Goal: Complete application form: Complete application form

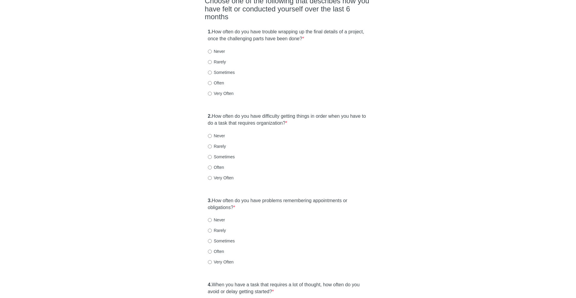
scroll to position [71, 0]
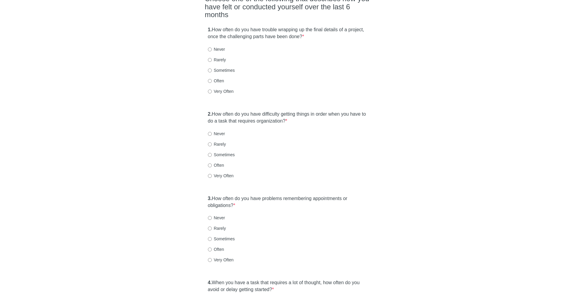
click at [220, 88] on label "Very Often" at bounding box center [221, 91] width 26 height 6
click at [212, 89] on input "Very Often" at bounding box center [210, 91] width 4 height 4
radio input "true"
click at [219, 111] on label "2. How often do you have difficulty getting things in order when you have to do…" at bounding box center [288, 118] width 160 height 14
drag, startPoint x: 219, startPoint y: 99, endPoint x: 263, endPoint y: 108, distance: 45.6
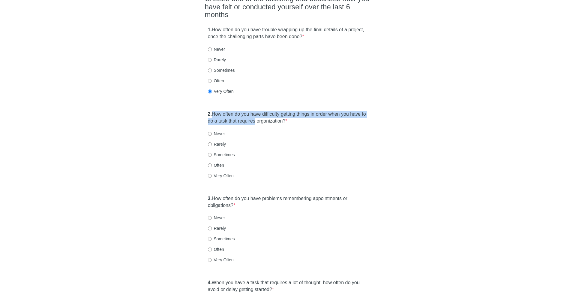
click at [263, 111] on label "2. How often do you have difficulty getting things in order when you have to do…" at bounding box center [288, 118] width 160 height 14
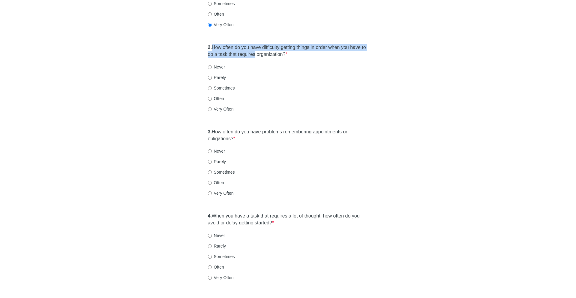
scroll to position [139, 0]
click at [232, 105] on label "Very Often" at bounding box center [221, 108] width 26 height 6
click at [212, 106] on input "Very Often" at bounding box center [210, 108] width 4 height 4
radio input "true"
drag, startPoint x: 229, startPoint y: 120, endPoint x: 248, endPoint y: 127, distance: 20.2
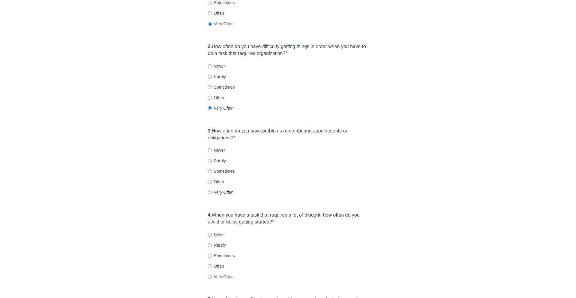
click at [248, 127] on label "3. How often do you have problems remembering appointments or obligations? *" at bounding box center [288, 134] width 160 height 14
click at [223, 189] on label "Very Often" at bounding box center [221, 192] width 26 height 6
click at [212, 190] on input "Very Often" at bounding box center [210, 192] width 4 height 4
radio input "true"
drag, startPoint x: 221, startPoint y: 199, endPoint x: 271, endPoint y: 207, distance: 50.6
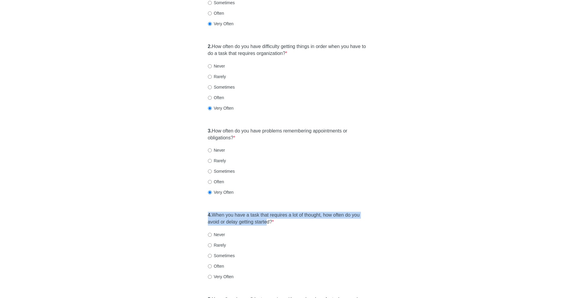
click at [271, 211] on label "4. When you have a task that requires a lot of thought, how often do you avoid …" at bounding box center [288, 218] width 160 height 14
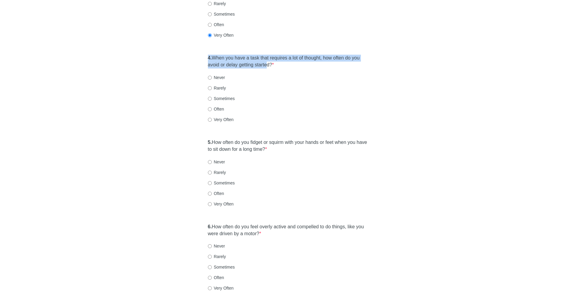
scroll to position [314, 0]
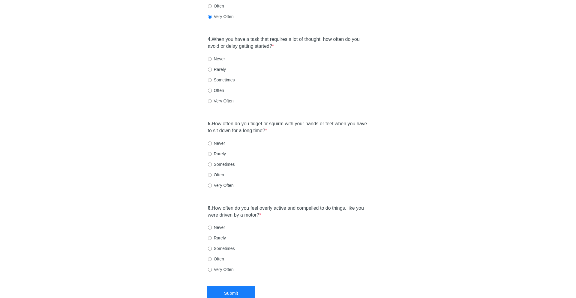
click at [215, 87] on label "Often" at bounding box center [216, 90] width 16 height 6
click at [212, 88] on input "Often" at bounding box center [210, 90] width 4 height 4
radio input "true"
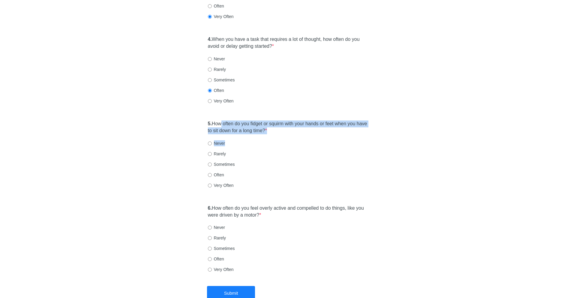
drag, startPoint x: 222, startPoint y: 109, endPoint x: 280, endPoint y: 130, distance: 61.8
click at [280, 130] on div "5. How often do you fidget or squirm with your hands or feet when you have to s…" at bounding box center [288, 157] width 166 height 80
click at [281, 123] on div "5. How often do you fidget or squirm with your hands or feet when you have to s…" at bounding box center [288, 157] width 166 height 80
drag, startPoint x: 280, startPoint y: 119, endPoint x: 202, endPoint y: 108, distance: 79.7
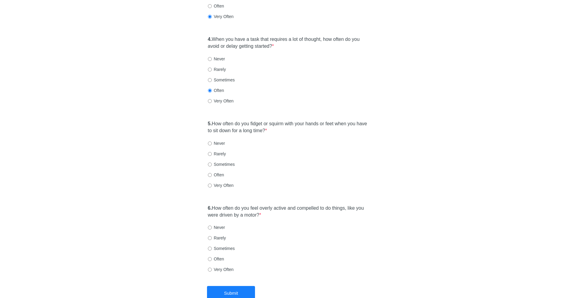
click at [221, 159] on div "5. How often do you fidget or squirm with your hands or feet when you have to s…" at bounding box center [288, 157] width 166 height 80
click at [221, 172] on label "Often" at bounding box center [216, 175] width 16 height 6
click at [212, 173] on input "Often" at bounding box center [210, 175] width 4 height 4
radio input "true"
drag, startPoint x: 241, startPoint y: 197, endPoint x: 291, endPoint y: 203, distance: 50.5
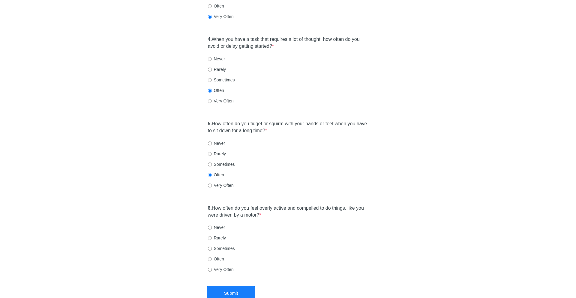
click at [291, 205] on label "6. How often do you feel overly active and compelled to do things, like you wer…" at bounding box center [288, 212] width 160 height 14
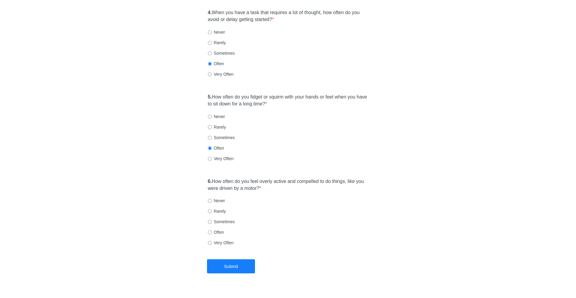
click at [238, 218] on div "Sometimes" at bounding box center [288, 221] width 160 height 6
click at [232, 218] on label "Sometimes" at bounding box center [221, 221] width 27 height 6
click at [212, 220] on input "Sometimes" at bounding box center [210, 222] width 4 height 4
radio input "true"
click at [236, 259] on button "Submit" at bounding box center [231, 266] width 48 height 14
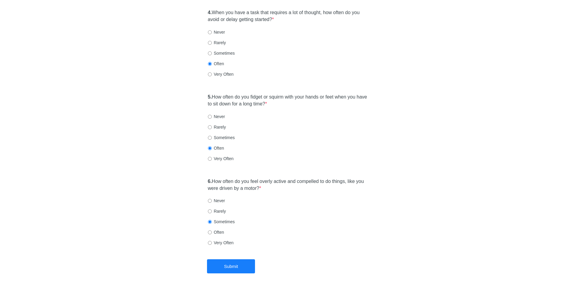
scroll to position [0, 0]
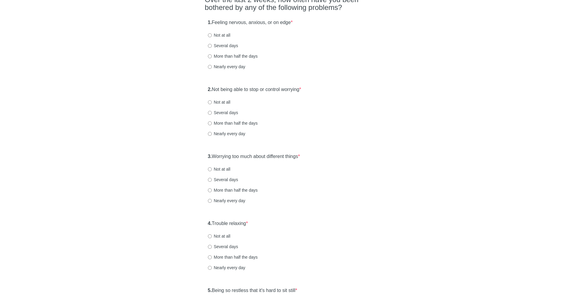
scroll to position [58, 0]
drag, startPoint x: 214, startPoint y: 20, endPoint x: 304, endPoint y: 27, distance: 90.5
click at [304, 27] on div "1. Feeling nervous, anxious, or on edge * Not at all Several days More than hal…" at bounding box center [288, 47] width 166 height 62
click at [235, 68] on label "Nearly every day" at bounding box center [226, 67] width 37 height 6
click at [212, 68] on input "Nearly every day" at bounding box center [210, 67] width 4 height 4
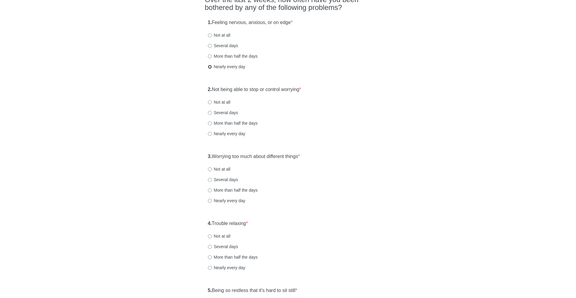
radio input "true"
drag, startPoint x: 226, startPoint y: 87, endPoint x: 308, endPoint y: 95, distance: 82.5
click at [308, 95] on div "2. Not being able to stop or control worrying * Not at all Several days More th…" at bounding box center [288, 114] width 166 height 62
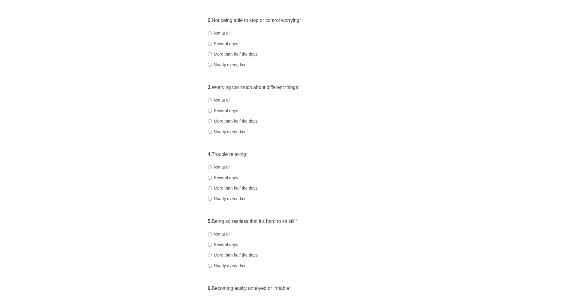
scroll to position [130, 0]
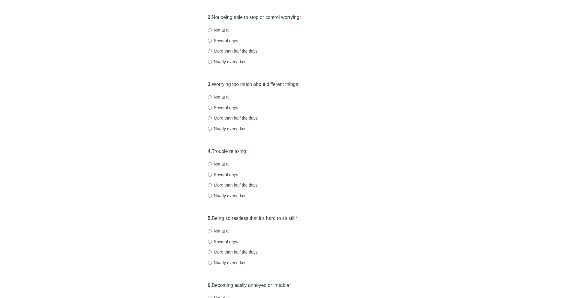
click at [223, 50] on label "More than half the days" at bounding box center [233, 51] width 50 height 6
click at [212, 50] on input "More than half the days" at bounding box center [210, 51] width 4 height 4
radio input "true"
drag, startPoint x: 218, startPoint y: 82, endPoint x: 326, endPoint y: 91, distance: 108.9
click at [326, 91] on div "3. Worrying too much about different things * Not at all Several days More than…" at bounding box center [288, 109] width 166 height 62
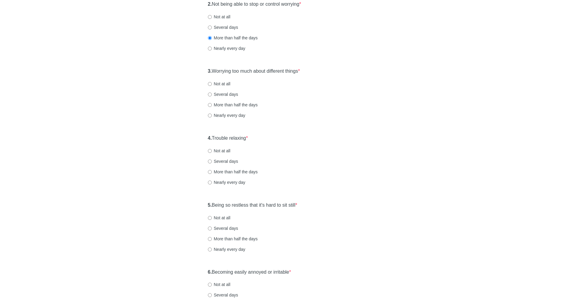
scroll to position [142, 0]
click at [227, 94] on label "Several days" at bounding box center [223, 95] width 30 height 6
click at [212, 94] on input "Several days" at bounding box center [210, 96] width 4 height 4
radio input "true"
drag, startPoint x: 217, startPoint y: 139, endPoint x: 259, endPoint y: 139, distance: 41.1
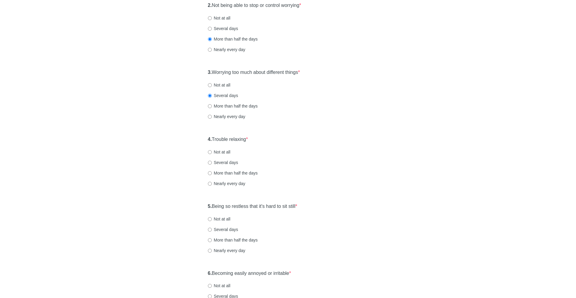
click at [259, 139] on div "4. Trouble relaxing * Not at all Several days More than half the days Nearly ev…" at bounding box center [288, 164] width 166 height 62
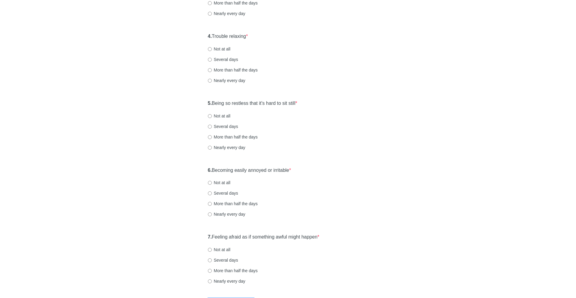
scroll to position [251, 0]
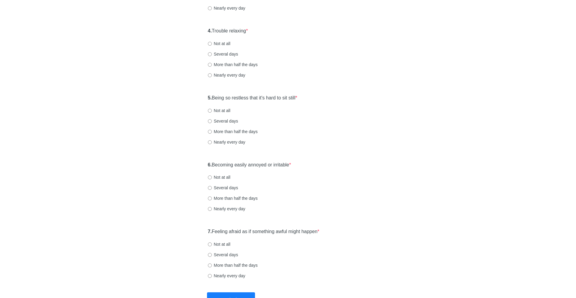
click at [226, 74] on label "Nearly every day" at bounding box center [226, 75] width 37 height 6
click at [212, 74] on input "Nearly every day" at bounding box center [210, 75] width 4 height 4
radio input "true"
drag, startPoint x: 223, startPoint y: 97, endPoint x: 306, endPoint y: 103, distance: 83.3
click at [306, 103] on div "5. Being so restless that it's hard to sit still * Not at all Several days More…" at bounding box center [288, 122] width 166 height 62
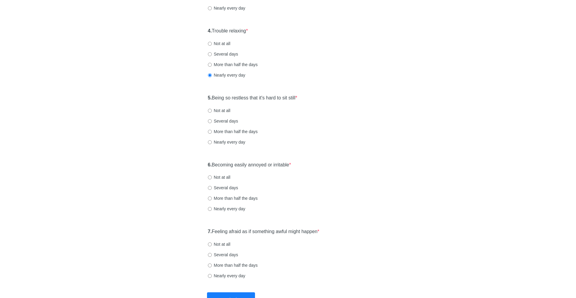
scroll to position [295, 0]
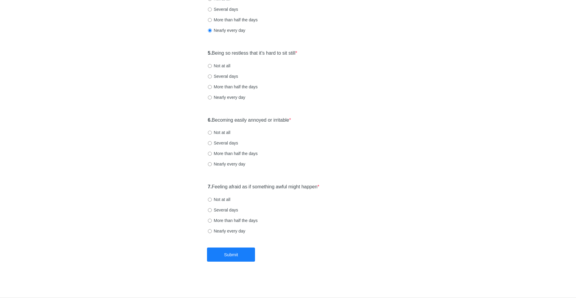
click at [238, 94] on label "Nearly every day" at bounding box center [226, 97] width 37 height 6
click at [212, 95] on input "Nearly every day" at bounding box center [210, 97] width 4 height 4
radio input "true"
drag, startPoint x: 226, startPoint y: 118, endPoint x: 324, endPoint y: 120, distance: 98.4
click at [324, 120] on div "6. Becoming easily annoyed or irritable * Not at all Several days More than hal…" at bounding box center [288, 145] width 166 height 62
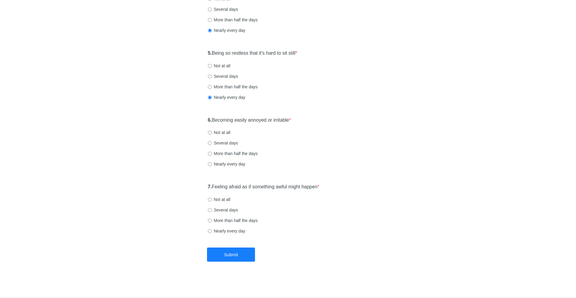
click at [222, 143] on label "Several days" at bounding box center [223, 143] width 30 height 6
click at [212, 143] on input "Several days" at bounding box center [210, 143] width 4 height 4
radio input "true"
drag, startPoint x: 220, startPoint y: 184, endPoint x: 327, endPoint y: 185, distance: 107.4
click at [327, 185] on div "7. Feeling afraid as if something awful might happen * Not at all Several days …" at bounding box center [288, 211] width 166 height 62
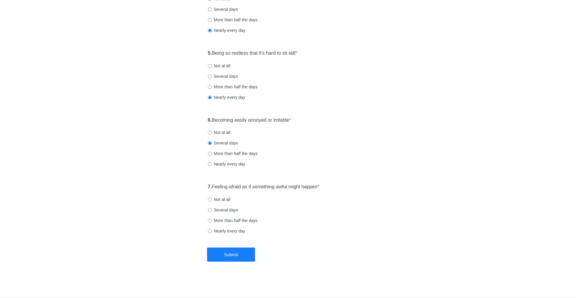
click at [228, 200] on label "Not at all" at bounding box center [219, 199] width 22 height 6
click at [212, 200] on input "Not at all" at bounding box center [210, 199] width 4 height 4
radio input "true"
click at [238, 252] on button "Submit" at bounding box center [231, 254] width 48 height 14
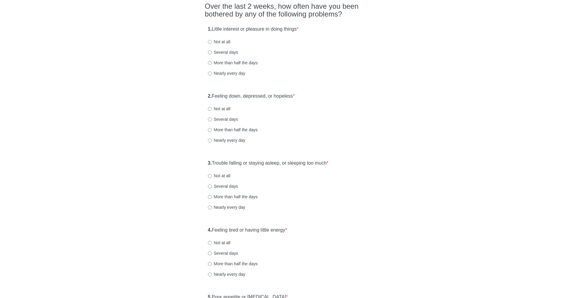
drag, startPoint x: 211, startPoint y: 28, endPoint x: 322, endPoint y: 33, distance: 111.4
click at [322, 33] on div "1. Little interest or pleasure in doing things * Not at all Several days More t…" at bounding box center [288, 54] width 166 height 62
click at [221, 74] on label "Nearly every day" at bounding box center [226, 73] width 37 height 6
click at [212, 74] on input "Nearly every day" at bounding box center [210, 73] width 4 height 4
radio input "true"
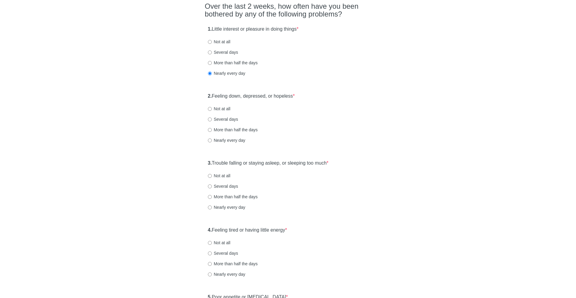
click at [222, 63] on label "More than half the days" at bounding box center [233, 63] width 50 height 6
click at [212, 63] on input "More than half the days" at bounding box center [210, 63] width 4 height 4
radio input "true"
drag, startPoint x: 225, startPoint y: 95, endPoint x: 349, endPoint y: 95, distance: 123.6
click at [349, 95] on div "2. Feeling down, depressed, or hopeless * Not at all Several days More than hal…" at bounding box center [288, 121] width 166 height 62
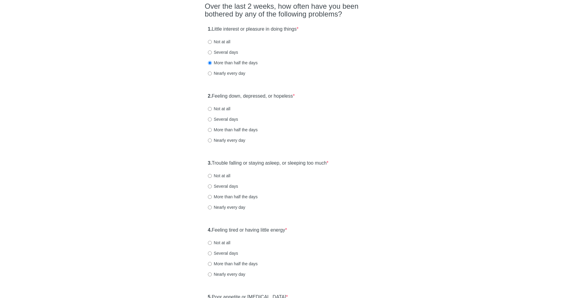
click at [227, 108] on label "Not at all" at bounding box center [219, 109] width 22 height 6
click at [212, 108] on input "Not at all" at bounding box center [210, 109] width 4 height 4
radio input "true"
drag, startPoint x: 214, startPoint y: 164, endPoint x: 349, endPoint y: 164, distance: 134.7
click at [349, 164] on div "3. Trouble falling or staying asleep, or sleeping too much * Not at all Several…" at bounding box center [288, 188] width 166 height 62
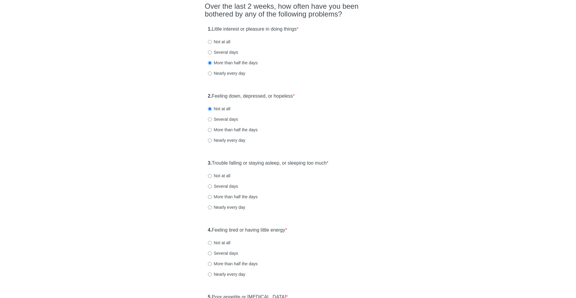
click at [222, 121] on label "Several days" at bounding box center [223, 119] width 30 height 6
click at [212, 121] on input "Several days" at bounding box center [210, 119] width 4 height 4
radio input "true"
drag, startPoint x: 223, startPoint y: 163, endPoint x: 358, endPoint y: 159, distance: 134.7
click at [356, 159] on div "3. Trouble falling or staying asleep, or sleeping too much * Not at all Several…" at bounding box center [288, 188] width 166 height 62
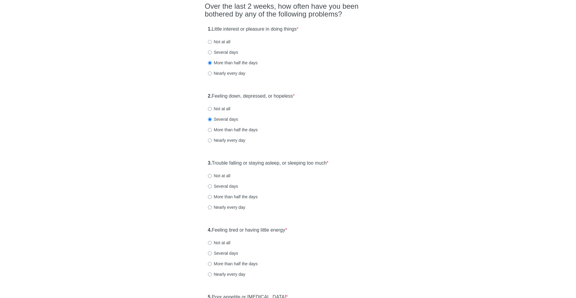
click at [347, 163] on div "3. Trouble falling or staying asleep, or sleeping too much * Not at all Several…" at bounding box center [288, 188] width 166 height 62
drag, startPoint x: 258, startPoint y: 161, endPoint x: 299, endPoint y: 165, distance: 41.9
click at [299, 165] on label "3. Trouble falling or staying asleep, or sleeping too much *" at bounding box center [268, 163] width 121 height 7
drag, startPoint x: 299, startPoint y: 165, endPoint x: 347, endPoint y: 158, distance: 48.4
click at [347, 158] on div "3. Trouble falling or staying asleep, or sleeping too much * Not at all Several…" at bounding box center [288, 188] width 166 height 62
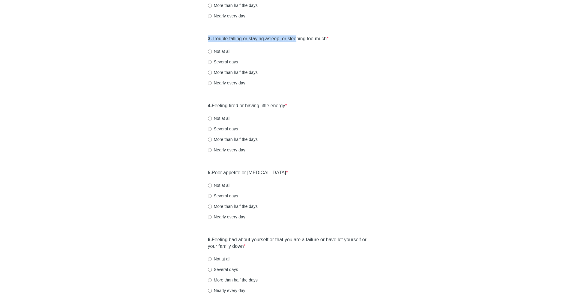
scroll to position [183, 0]
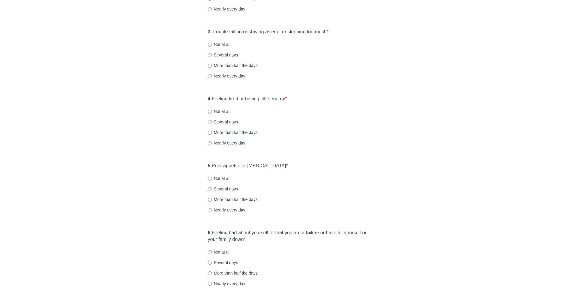
click at [236, 65] on label "More than half the days" at bounding box center [233, 65] width 50 height 6
click at [212, 65] on input "More than half the days" at bounding box center [210, 66] width 4 height 4
radio input "true"
drag, startPoint x: 214, startPoint y: 97, endPoint x: 298, endPoint y: 98, distance: 83.7
click at [298, 98] on div "4. Feeling tired or having little energy * Not at all Several days More than ha…" at bounding box center [288, 123] width 166 height 62
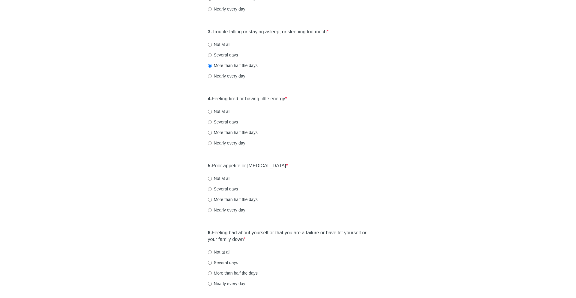
drag, startPoint x: 298, startPoint y: 98, endPoint x: 190, endPoint y: 100, distance: 108.6
click at [190, 100] on div "Patient Health Questionnaire-9 Over the last 2 weeks, how often have you been b…" at bounding box center [287, 179] width 351 height 682
click at [241, 131] on label "More than half the days" at bounding box center [233, 132] width 50 height 6
click at [212, 131] on input "More than half the days" at bounding box center [210, 132] width 4 height 4
radio input "true"
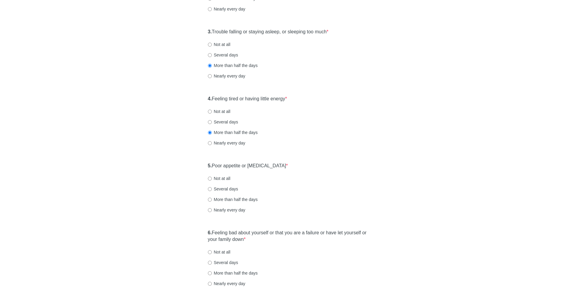
click at [236, 142] on label "Nearly every day" at bounding box center [226, 143] width 37 height 6
click at [212, 142] on input "Nearly every day" at bounding box center [210, 143] width 4 height 4
radio input "true"
drag, startPoint x: 229, startPoint y: 166, endPoint x: 285, endPoint y: 165, distance: 55.5
click at [285, 165] on div "5. Poor appetite or overeating * Not at all Several days More than half the day…" at bounding box center [288, 190] width 166 height 62
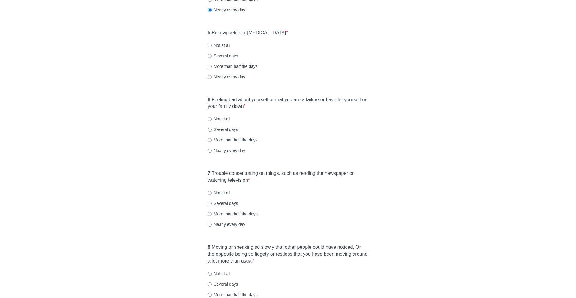
scroll to position [325, 0]
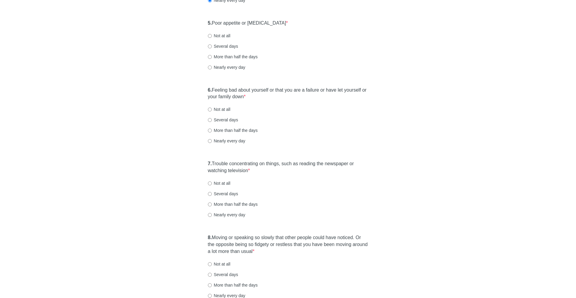
click at [233, 47] on label "Several days" at bounding box center [223, 46] width 30 height 6
click at [212, 47] on input "Several days" at bounding box center [210, 46] width 4 height 4
radio input "true"
drag, startPoint x: 227, startPoint y: 86, endPoint x: 271, endPoint y: 100, distance: 46.0
click at [271, 100] on div "6. Feeling bad about yourself or that you are a failure or have let yourself or…" at bounding box center [288, 118] width 166 height 69
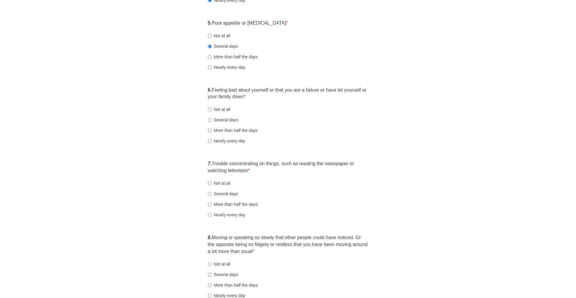
click at [234, 130] on label "More than half the days" at bounding box center [233, 130] width 50 height 6
click at [212, 130] on input "More than half the days" at bounding box center [210, 130] width 4 height 4
radio input "true"
drag, startPoint x: 229, startPoint y: 161, endPoint x: 268, endPoint y: 172, distance: 40.6
click at [268, 172] on label "7. Trouble concentrating on things, such as reading the newspaper or watching t…" at bounding box center [288, 167] width 160 height 14
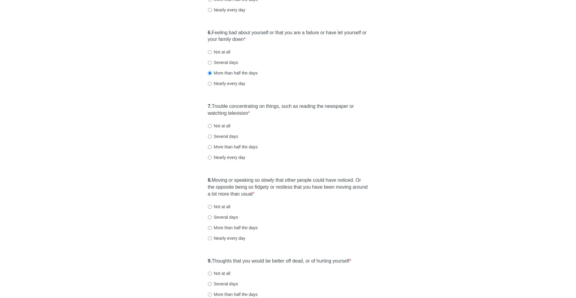
scroll to position [456, 0]
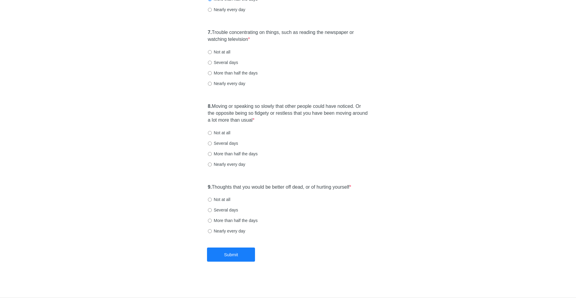
click at [226, 81] on label "Nearly every day" at bounding box center [226, 83] width 37 height 6
click at [212, 82] on input "Nearly every day" at bounding box center [210, 84] width 4 height 4
radio input "true"
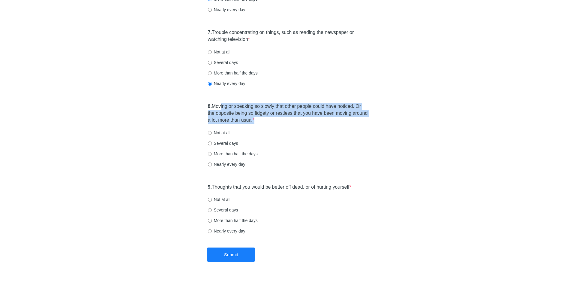
drag, startPoint x: 223, startPoint y: 106, endPoint x: 294, endPoint y: 127, distance: 74.4
click at [294, 127] on div "8. Moving or speaking so slowly that other people could have noticed. Or the op…" at bounding box center [288, 138] width 166 height 76
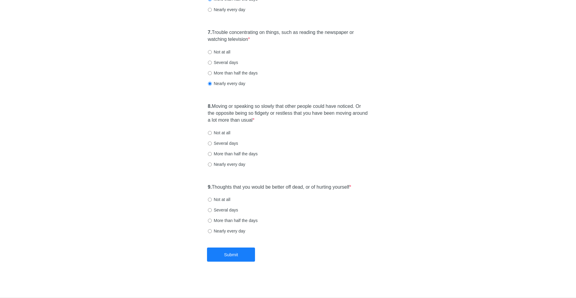
click at [231, 144] on label "Several days" at bounding box center [223, 143] width 30 height 6
click at [212, 144] on input "Several days" at bounding box center [210, 143] width 4 height 4
radio input "true"
drag, startPoint x: 213, startPoint y: 188, endPoint x: 364, endPoint y: 191, distance: 151.5
click at [364, 191] on div "9. Thoughts that you would be better off dead, or of hurting yourself * Not at …" at bounding box center [288, 212] width 166 height 62
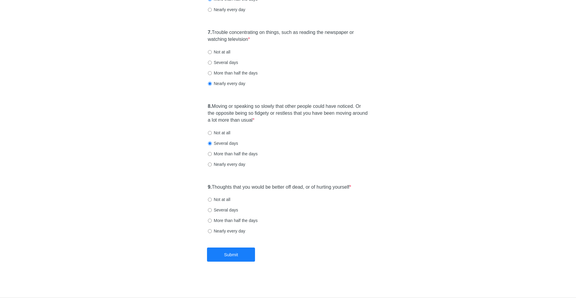
click at [227, 199] on label "Not at all" at bounding box center [219, 199] width 22 height 6
click at [212, 199] on input "Not at all" at bounding box center [210, 199] width 4 height 4
radio input "true"
click at [233, 248] on button "Submit" at bounding box center [231, 254] width 48 height 14
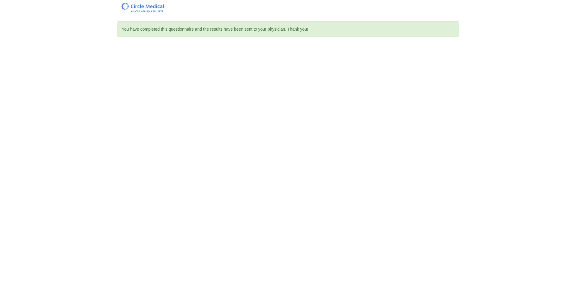
scroll to position [0, 0]
